Goal: Task Accomplishment & Management: Complete application form

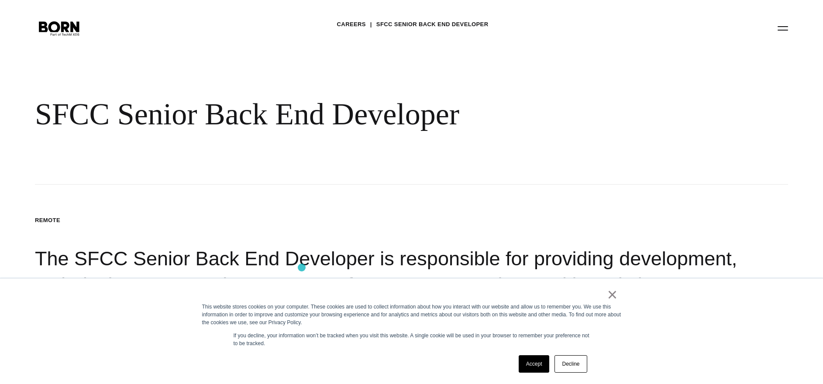
scroll to position [59, 0]
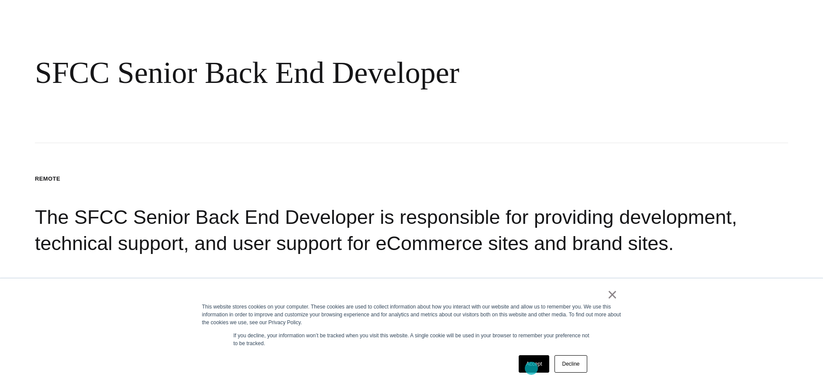
click at [531, 369] on link "Accept" at bounding box center [534, 363] width 31 height 17
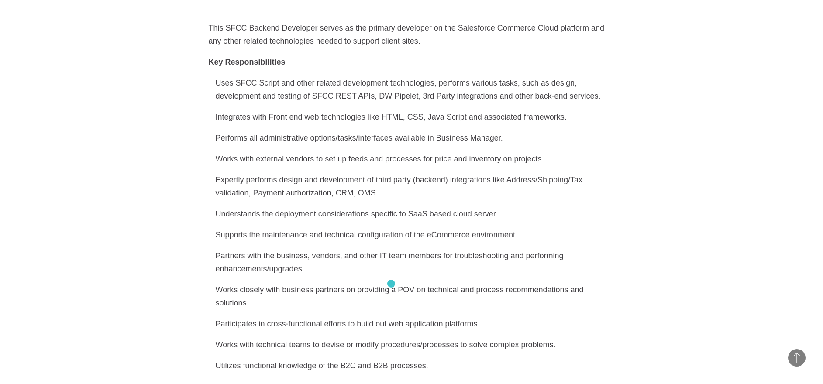
scroll to position [0, 0]
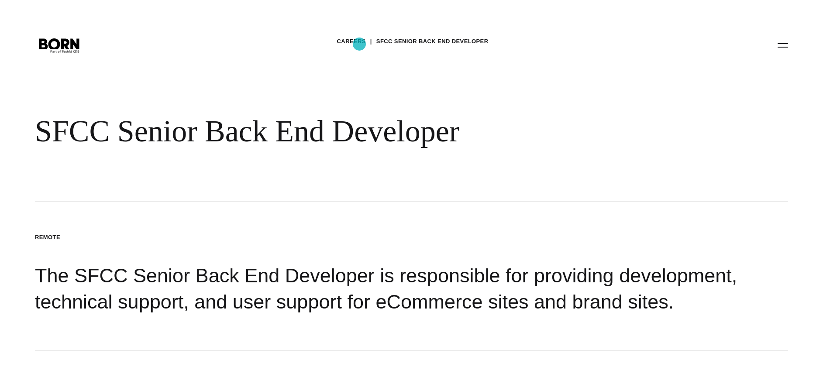
click at [359, 44] on link "Careers" at bounding box center [351, 41] width 29 height 13
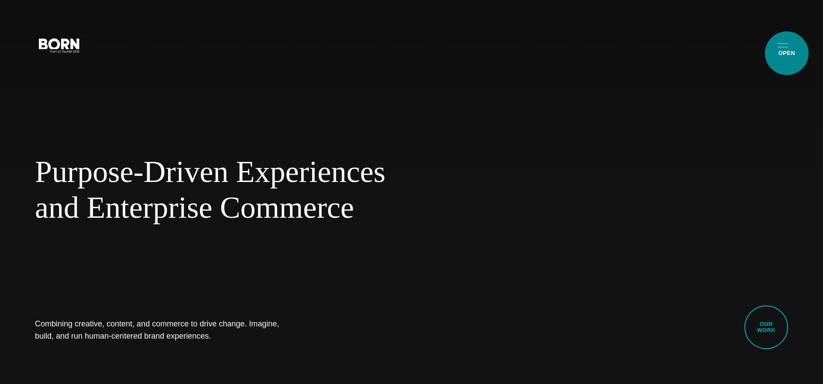
click at [787, 53] on button "Primary Menu" at bounding box center [782, 45] width 21 height 18
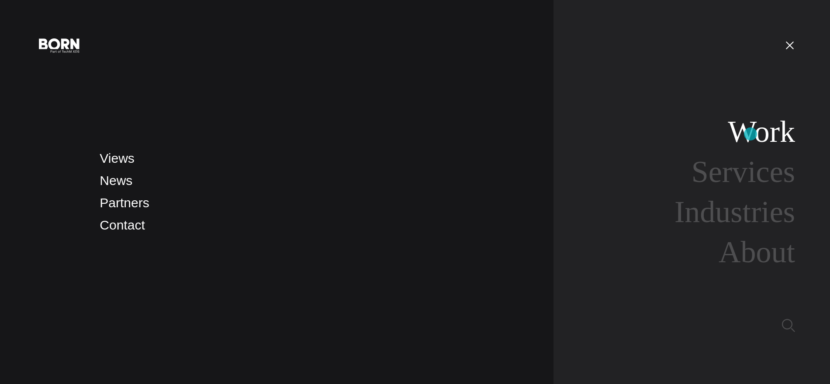
click at [750, 134] on link "Work" at bounding box center [760, 132] width 67 height 34
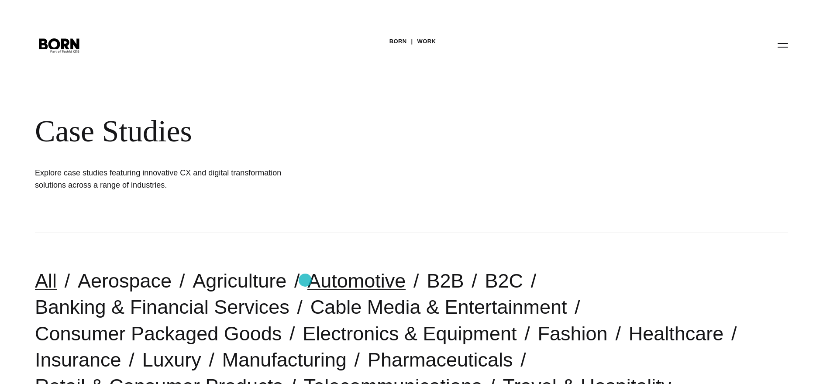
scroll to position [190, 0]
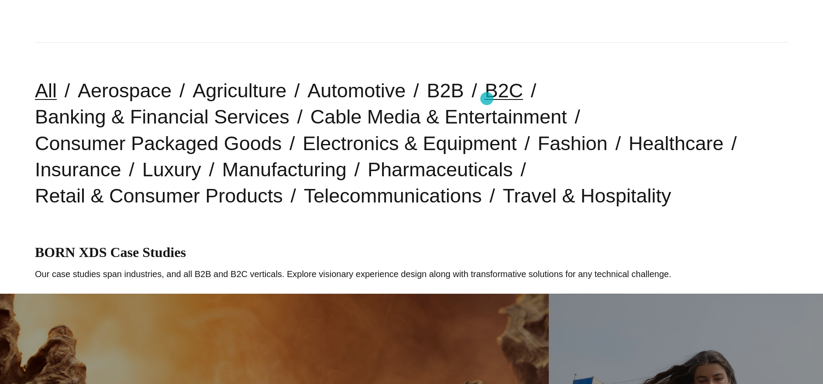
click at [487, 99] on link "B2C" at bounding box center [504, 90] width 38 height 22
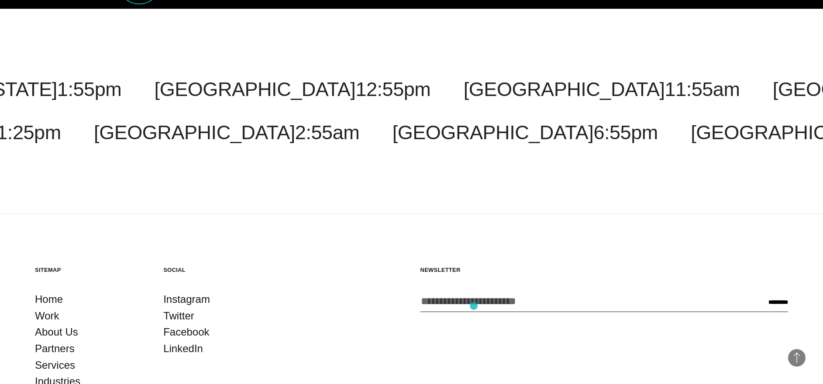
scroll to position [3228, 0]
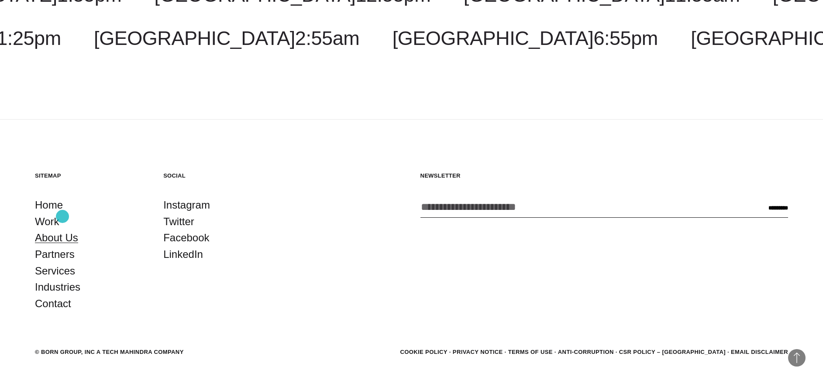
click at [62, 230] on link "About Us" at bounding box center [56, 238] width 43 height 17
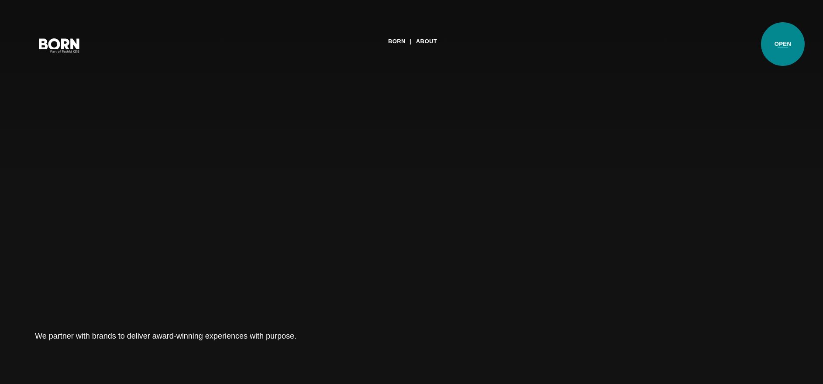
click at [783, 44] on button "Primary Menu" at bounding box center [782, 45] width 21 height 18
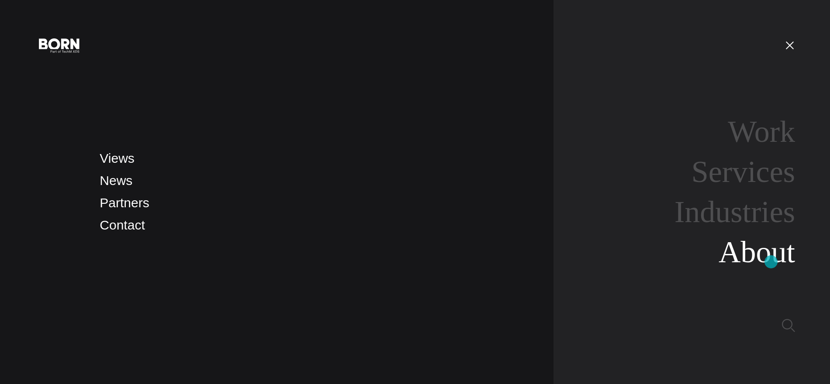
click at [771, 262] on link "About" at bounding box center [756, 252] width 76 height 34
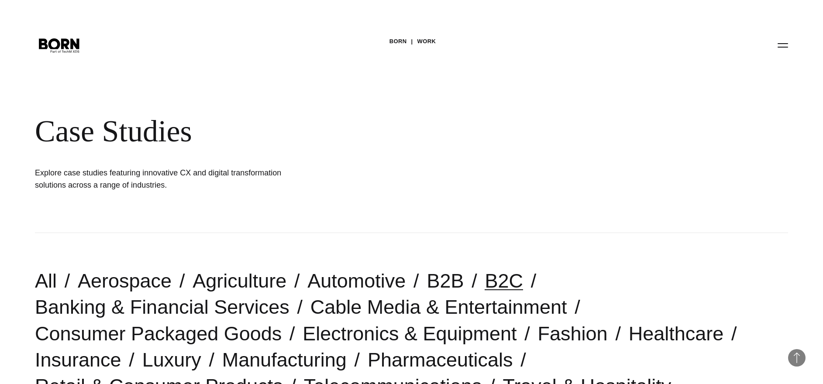
scroll to position [3228, 0]
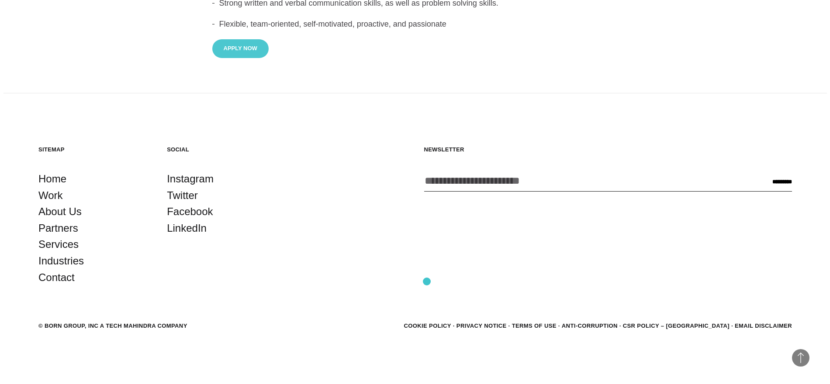
scroll to position [843, 0]
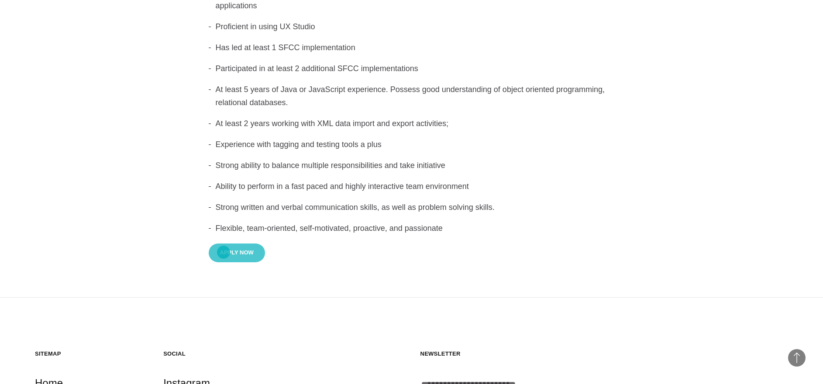
click at [224, 252] on button "Apply Now" at bounding box center [237, 253] width 56 height 19
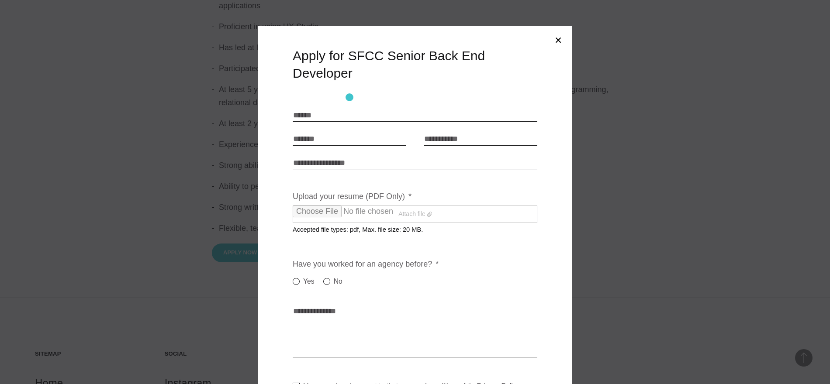
click at [349, 109] on input "Name * *" at bounding box center [415, 115] width 245 height 13
type input "**********"
click at [416, 206] on label "Attach file" at bounding box center [415, 214] width 245 height 17
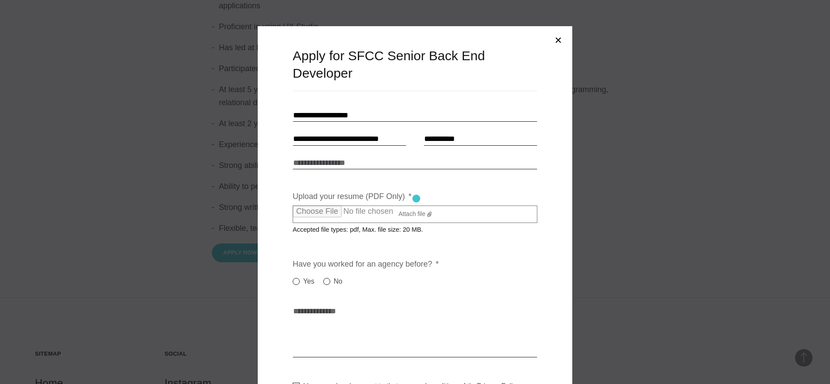
click at [416, 206] on input "Upload your resume (PDF Only) *" at bounding box center [370, 212] width 154 height 12
click at [413, 206] on label "Attach file" at bounding box center [415, 214] width 245 height 17
click at [413, 206] on input "Upload your resume (PDF Only) *" at bounding box center [370, 212] width 154 height 12
type input "**********"
click at [325, 276] on label "No" at bounding box center [332, 281] width 19 height 10
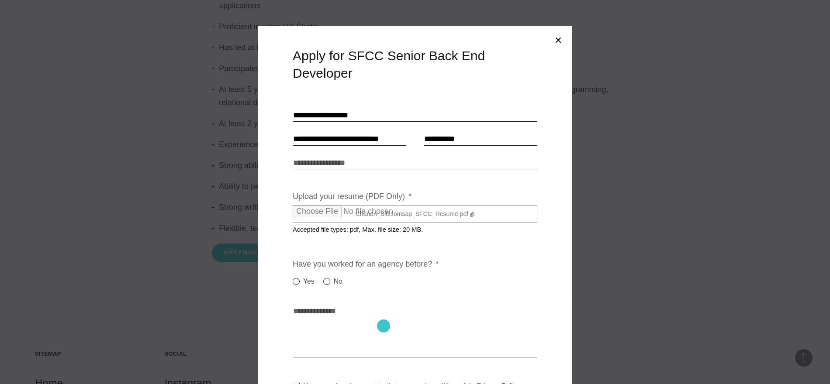
scroll to position [87, 0]
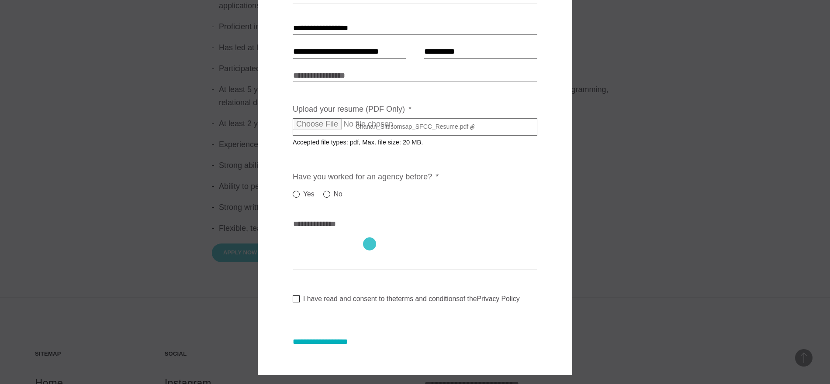
click at [369, 244] on textarea "Cover letter * *" at bounding box center [415, 244] width 245 height 52
click at [361, 218] on textarea "Cover letter * *" at bounding box center [415, 244] width 245 height 52
click at [328, 218] on textarea "Cover letter * *" at bounding box center [415, 244] width 245 height 52
click at [294, 295] on label "I have read and consent to the terms and conditions of the Privacy Policy" at bounding box center [406, 299] width 227 height 9
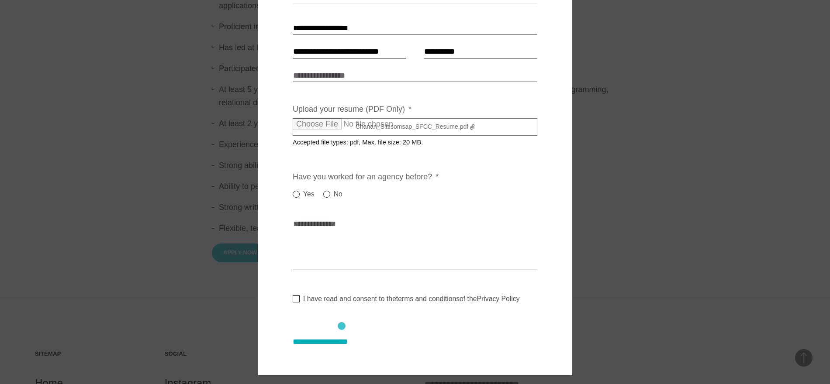
click at [341, 338] on input "**********" at bounding box center [329, 342] width 72 height 9
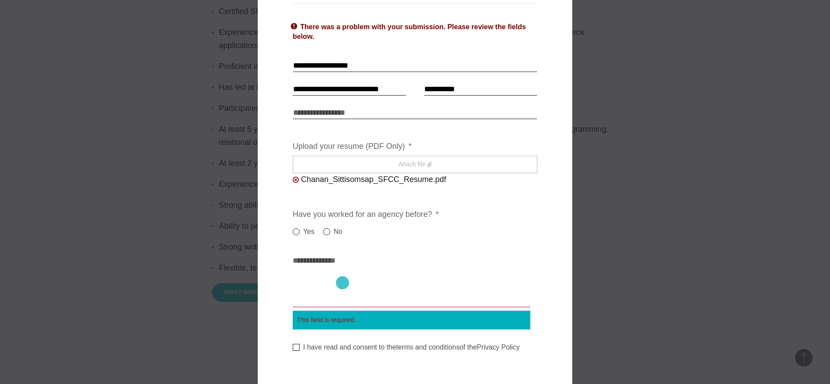
click at [342, 283] on textarea "Cover letter * *" at bounding box center [412, 281] width 238 height 52
click at [335, 258] on textarea "Cover letter * *" at bounding box center [412, 281] width 238 height 52
click at [324, 255] on textarea "Cover letter * *" at bounding box center [412, 281] width 238 height 52
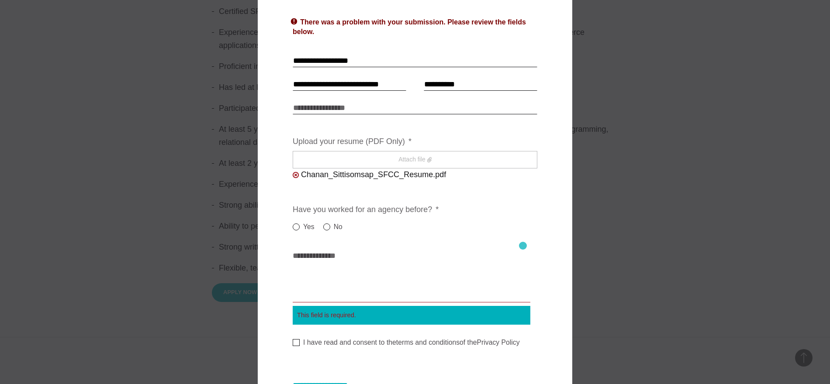
scroll to position [98, 0]
